Goal: Find specific page/section: Find specific page/section

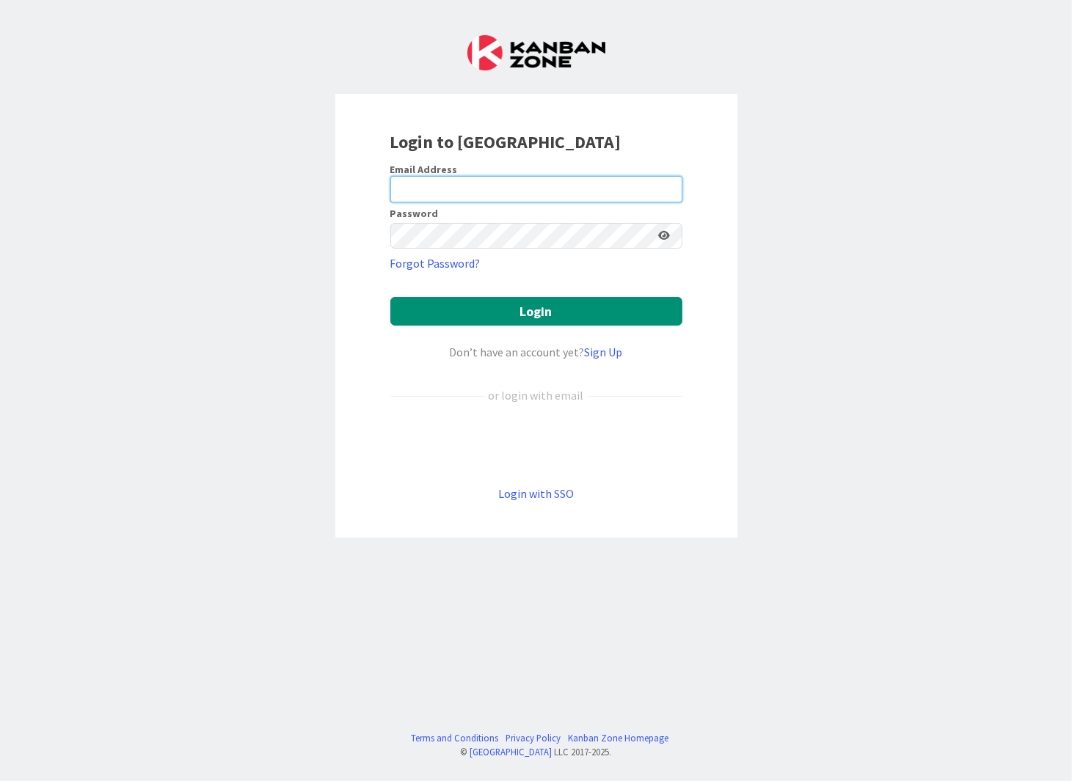
click at [539, 191] on input "email" at bounding box center [536, 189] width 292 height 26
type input "[EMAIL_ADDRESS][DOMAIN_NAME]"
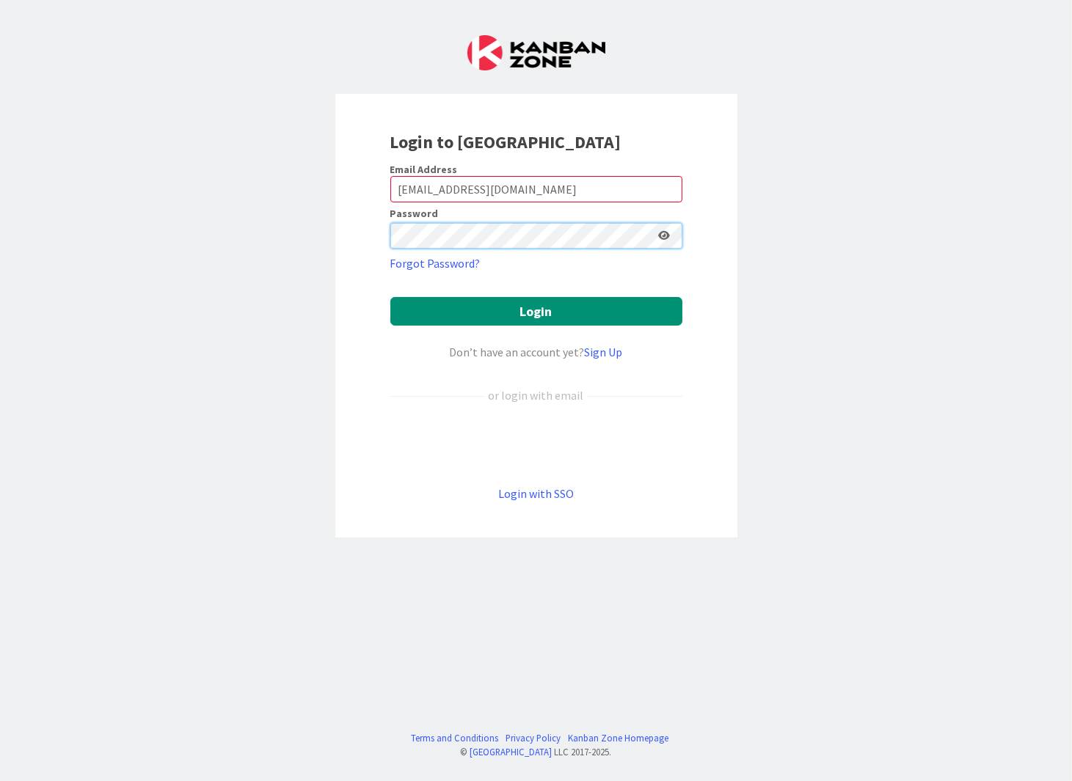
click at [390, 297] on button "Login" at bounding box center [536, 311] width 292 height 29
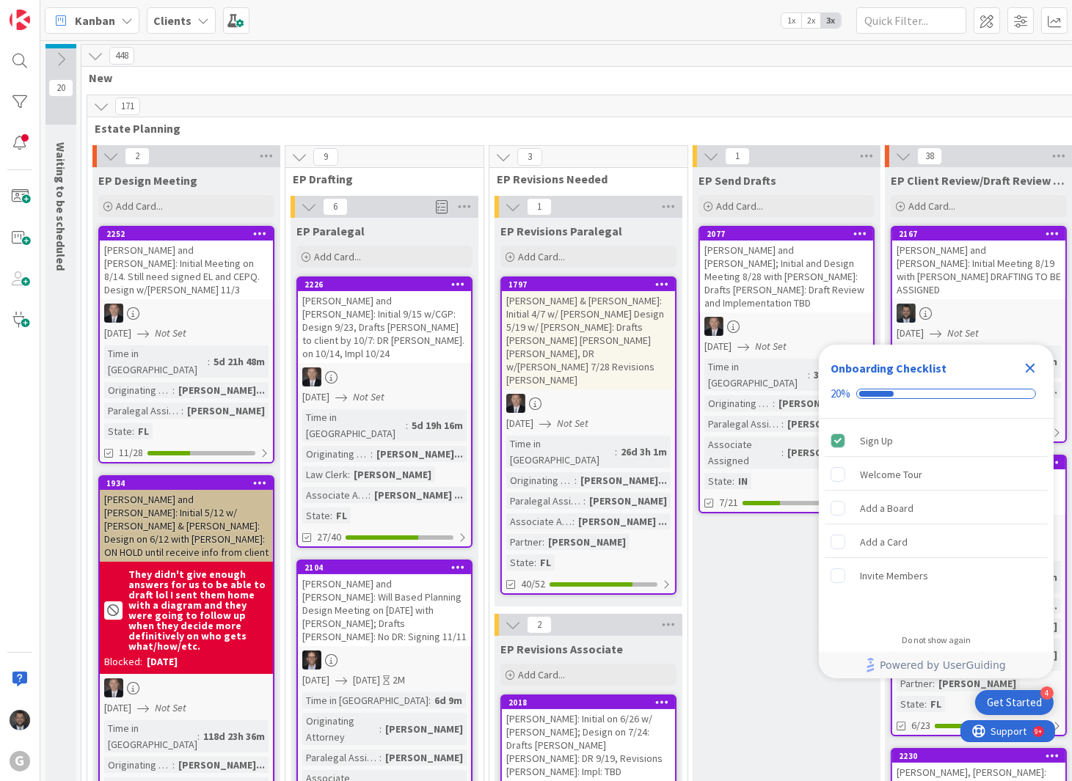
click at [1033, 368] on icon "Close Checklist" at bounding box center [1030, 369] width 18 height 18
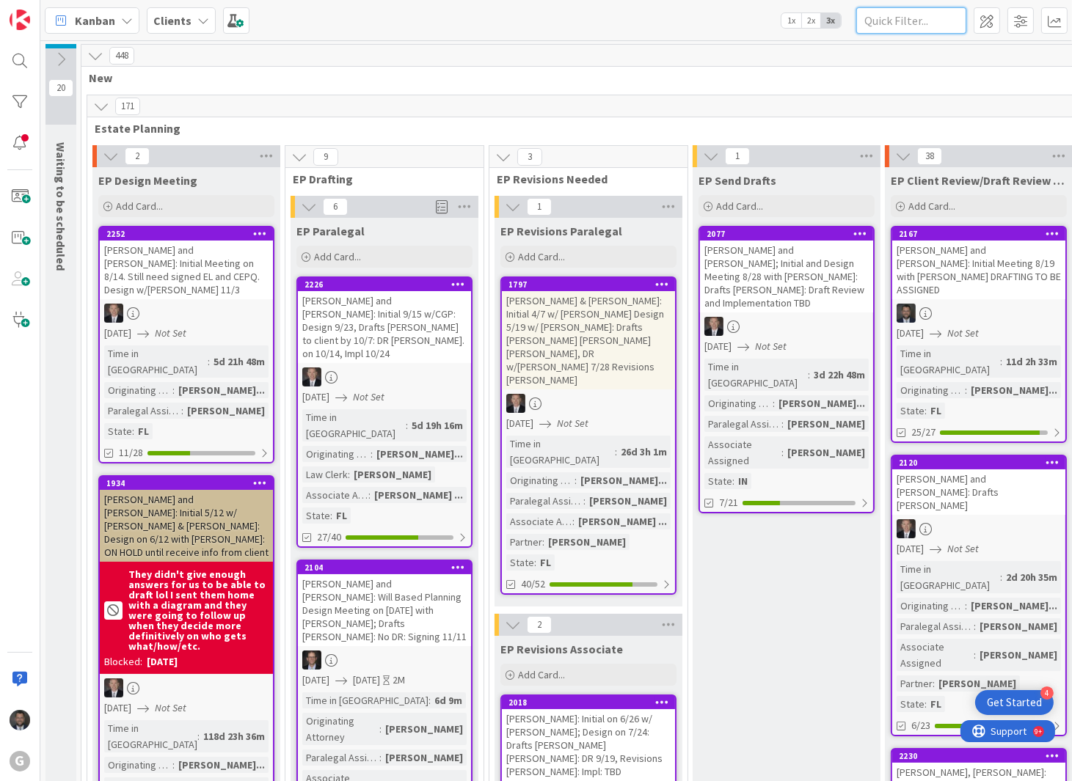
click at [936, 18] on input "text" at bounding box center [911, 20] width 110 height 26
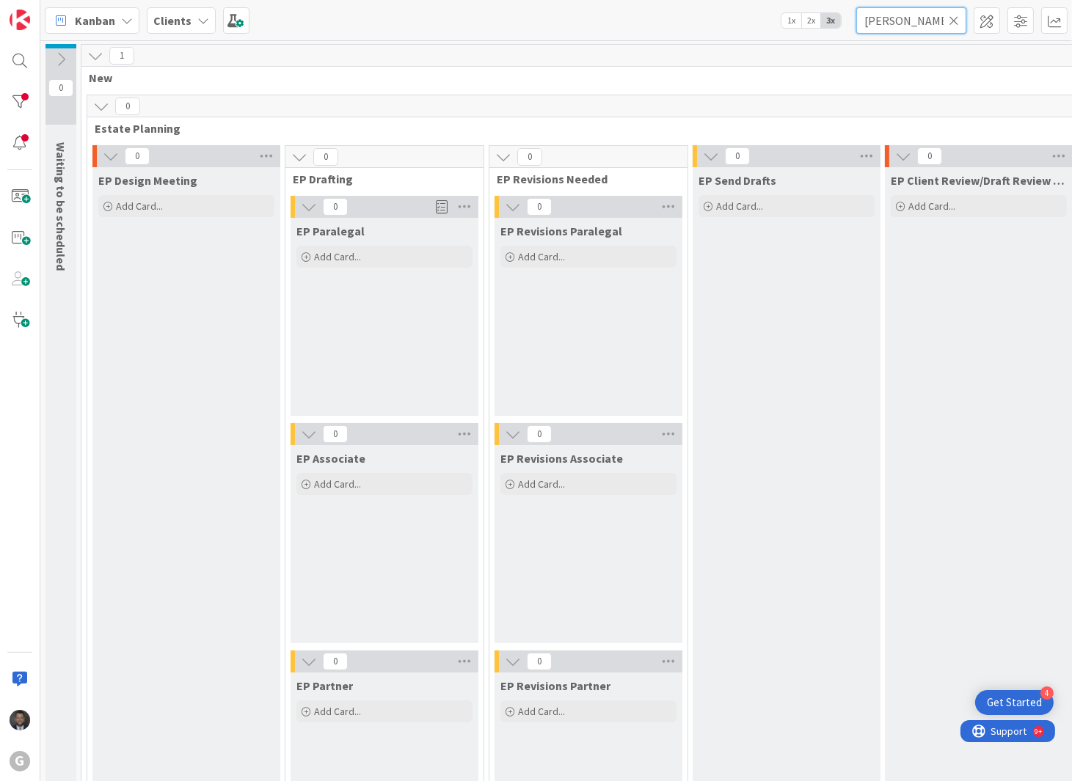
type input "[PERSON_NAME]"
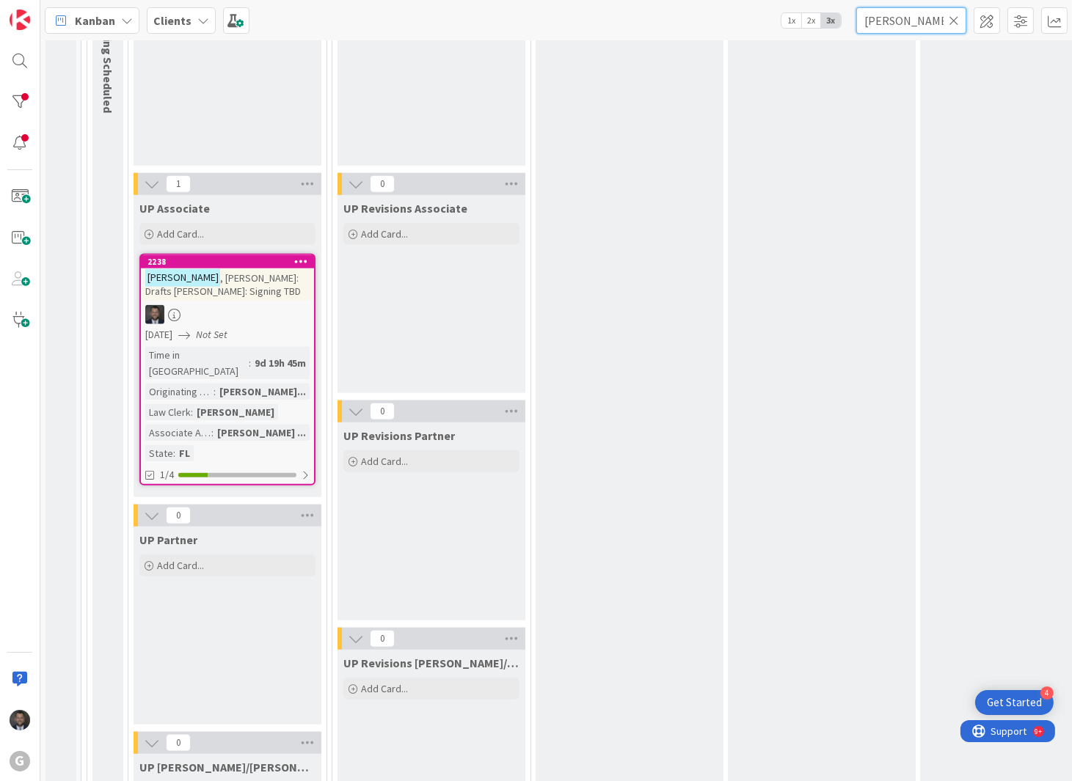
scroll to position [2102, 0]
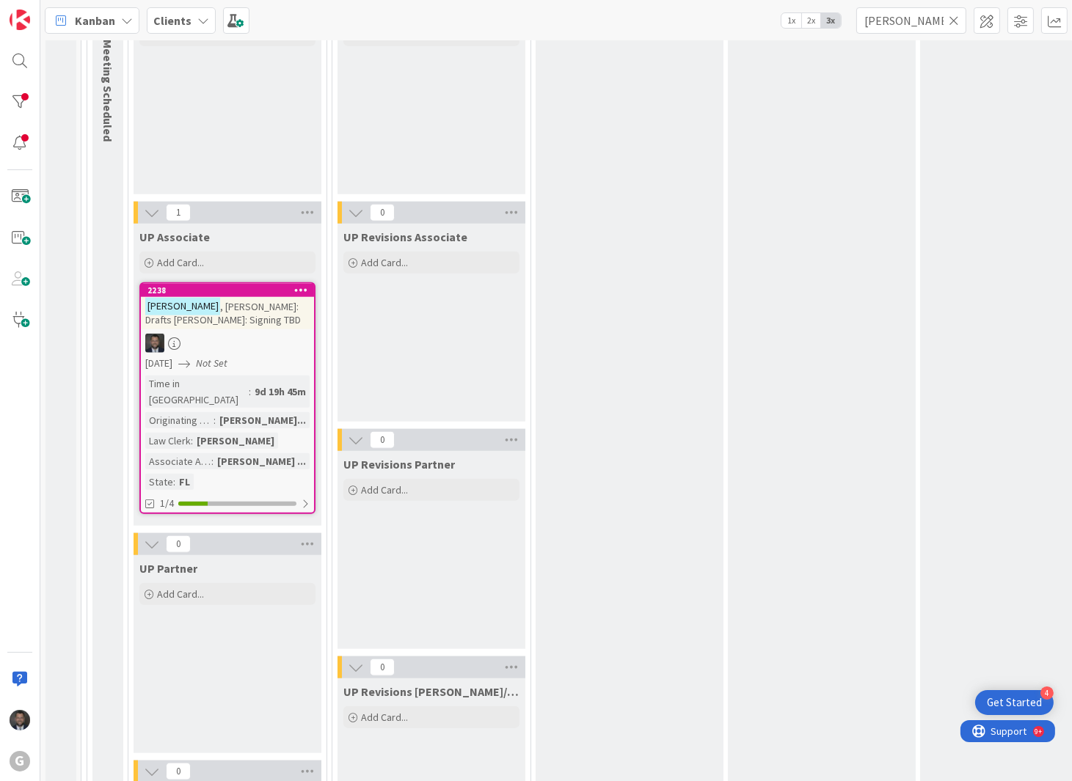
click at [258, 339] on div at bounding box center [227, 343] width 173 height 19
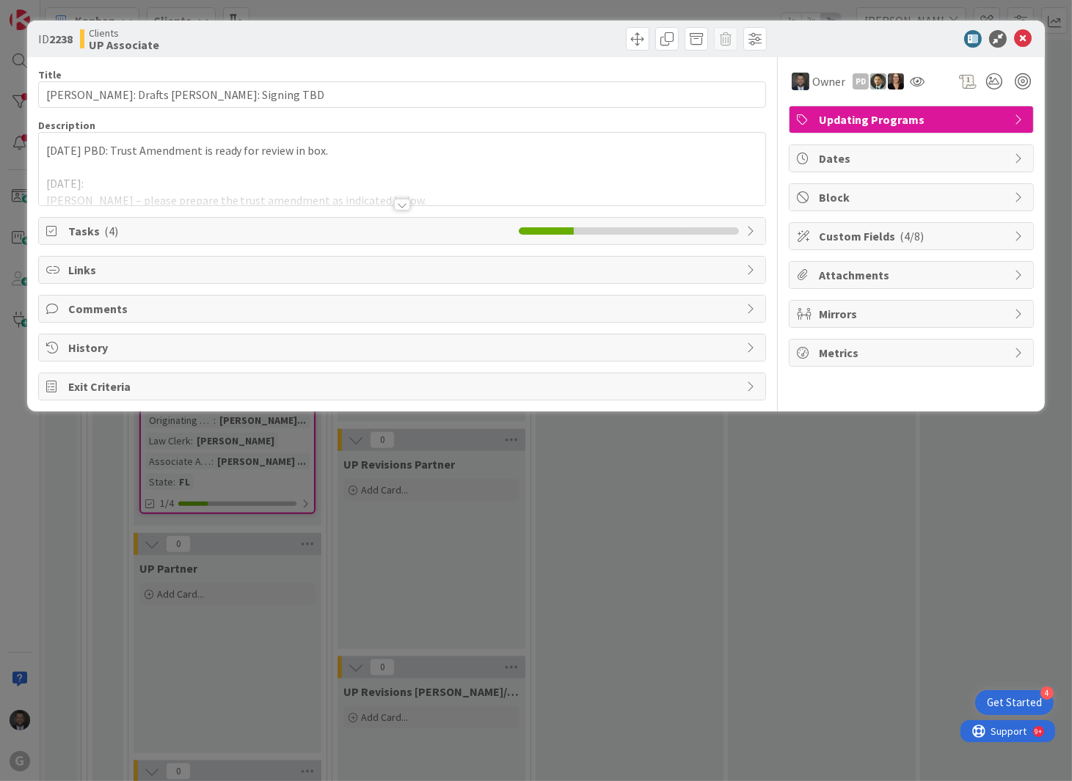
click at [390, 201] on div at bounding box center [402, 186] width 727 height 37
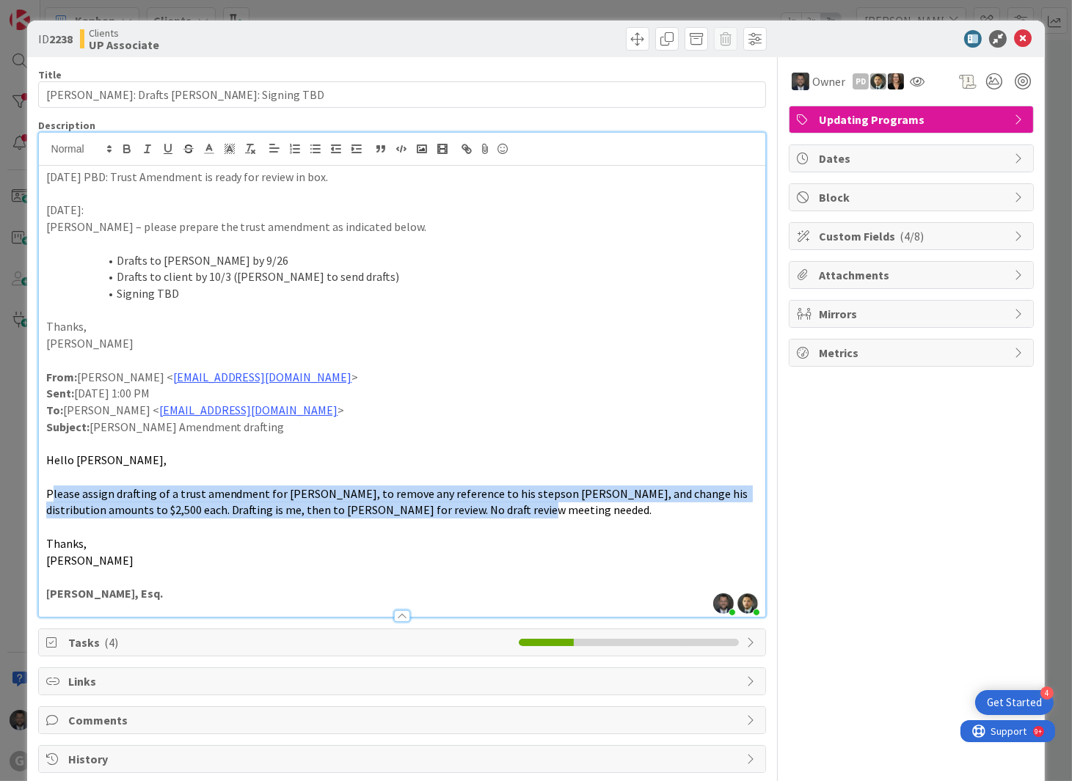
drag, startPoint x: 48, startPoint y: 492, endPoint x: 484, endPoint y: 511, distance: 436.3
click at [484, 511] on p "Please assign drafting of a trust amendment for [PERSON_NAME], to remove any re…" at bounding box center [402, 502] width 713 height 33
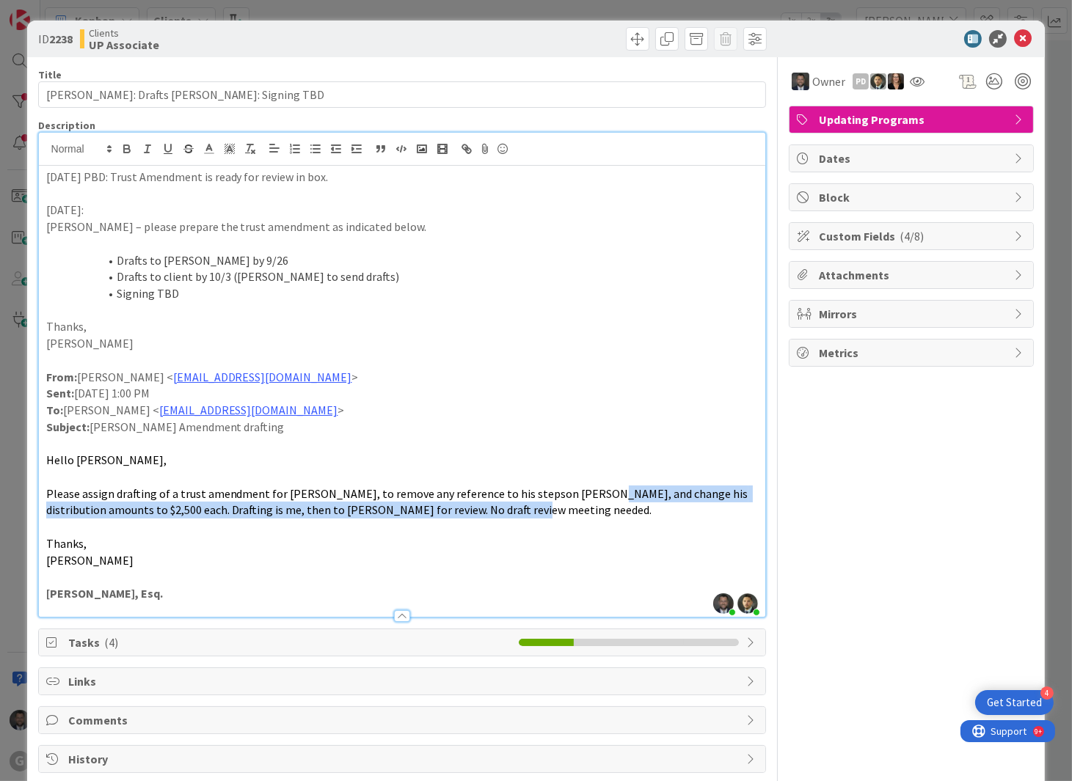
drag, startPoint x: 567, startPoint y: 496, endPoint x: 465, endPoint y: 509, distance: 102.8
click at [465, 509] on span "Please assign drafting of a trust amendment for [PERSON_NAME], to remove any re…" at bounding box center [398, 503] width 704 height 32
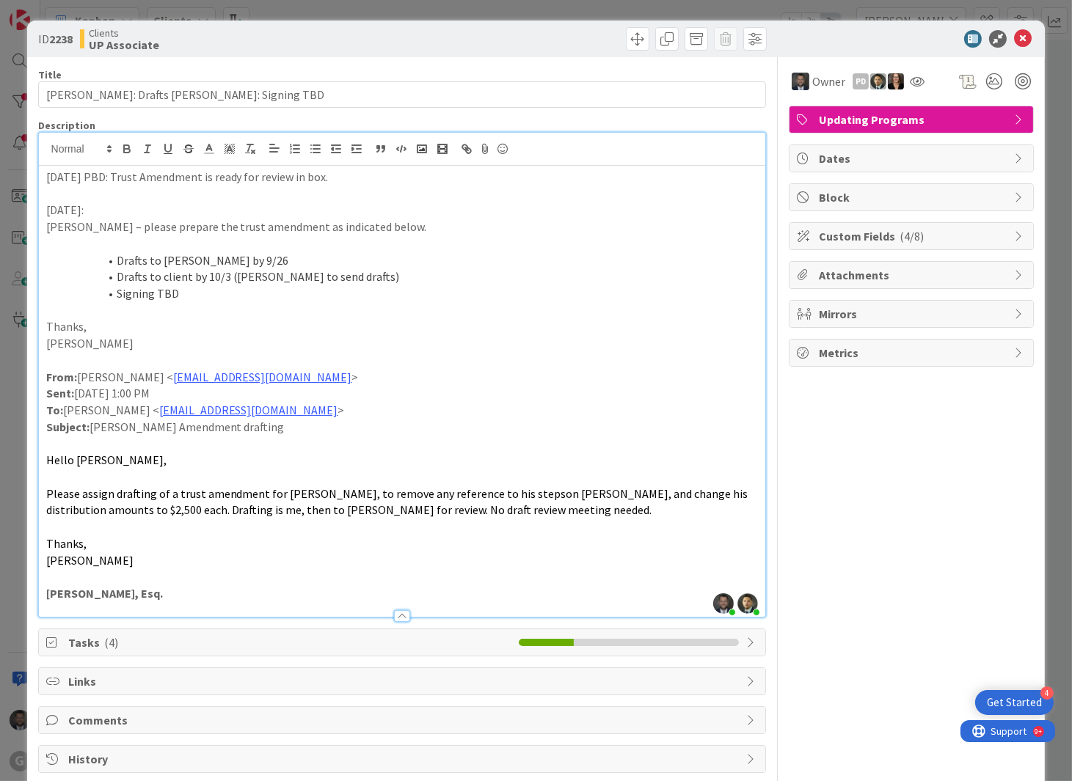
click at [505, 494] on span "Please assign drafting of a trust amendment for [PERSON_NAME], to remove any re…" at bounding box center [398, 503] width 704 height 32
click at [1016, 39] on icon at bounding box center [1023, 39] width 18 height 18
